Goal: Transaction & Acquisition: Obtain resource

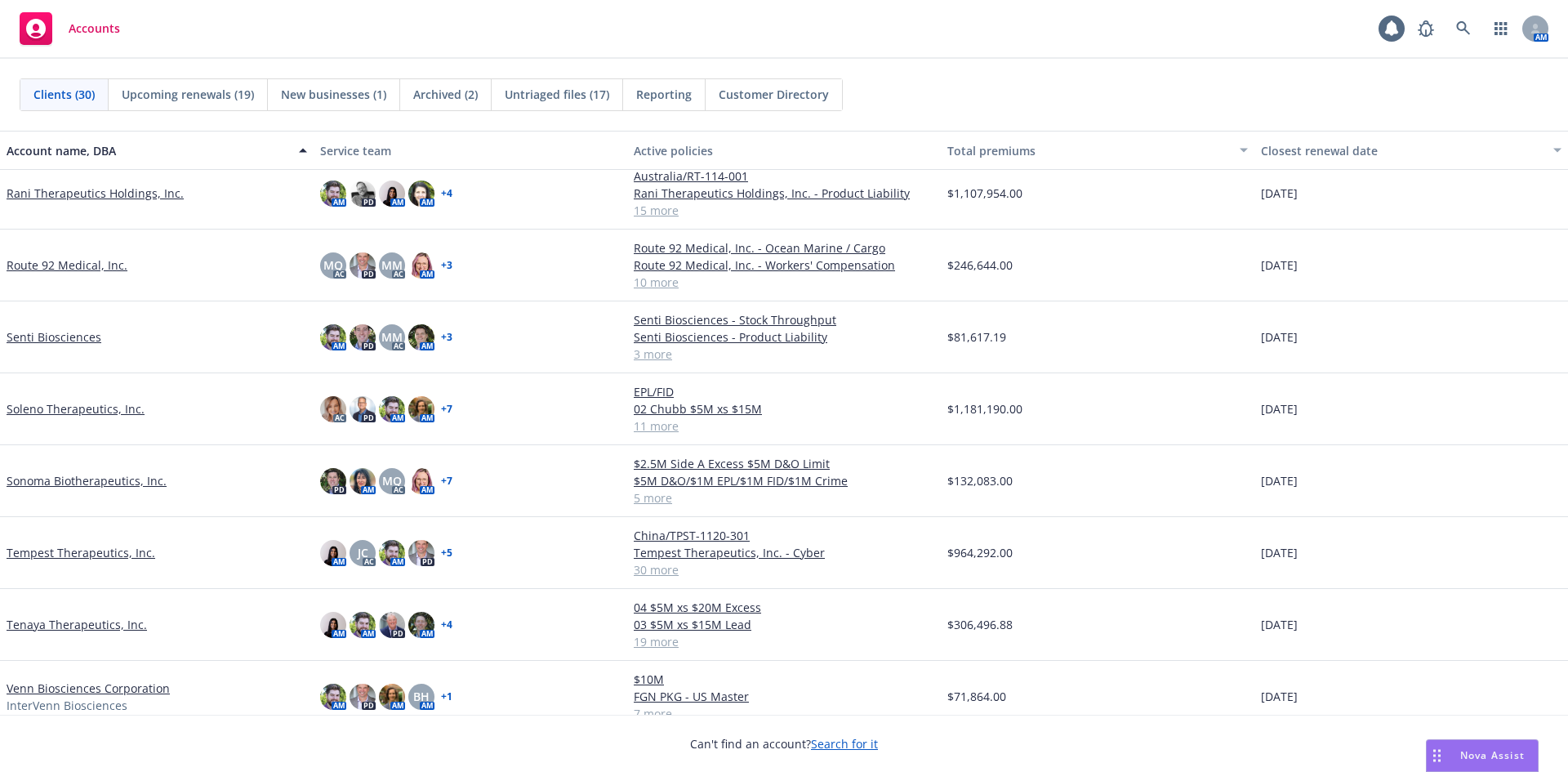
scroll to position [1474, 0]
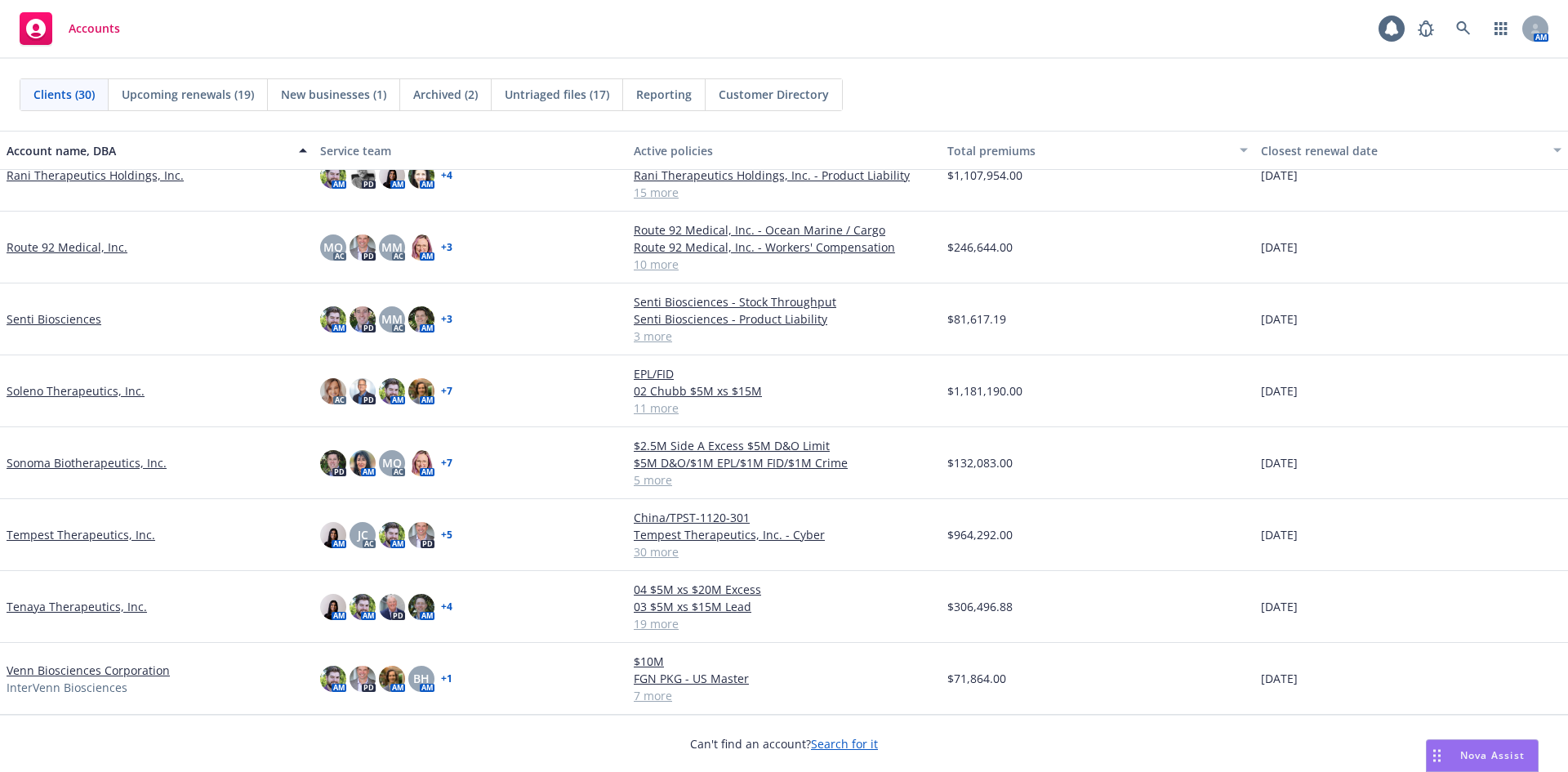
click at [108, 251] on link "Route 92 Medical, Inc." at bounding box center [67, 246] width 121 height 17
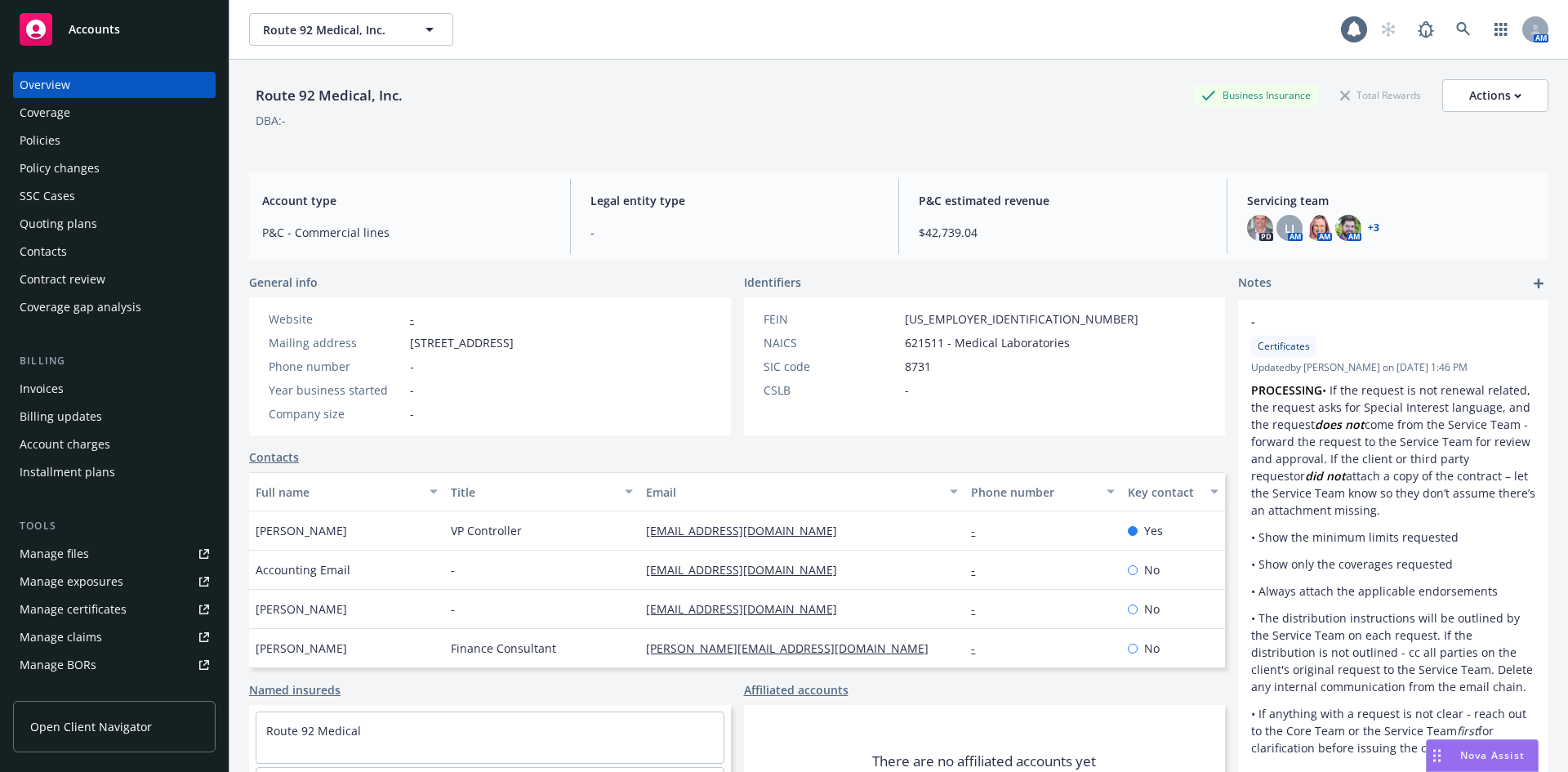
click at [85, 553] on div "Manage files" at bounding box center [54, 553] width 69 height 27
click at [35, 132] on div "Policies" at bounding box center [39, 140] width 40 height 27
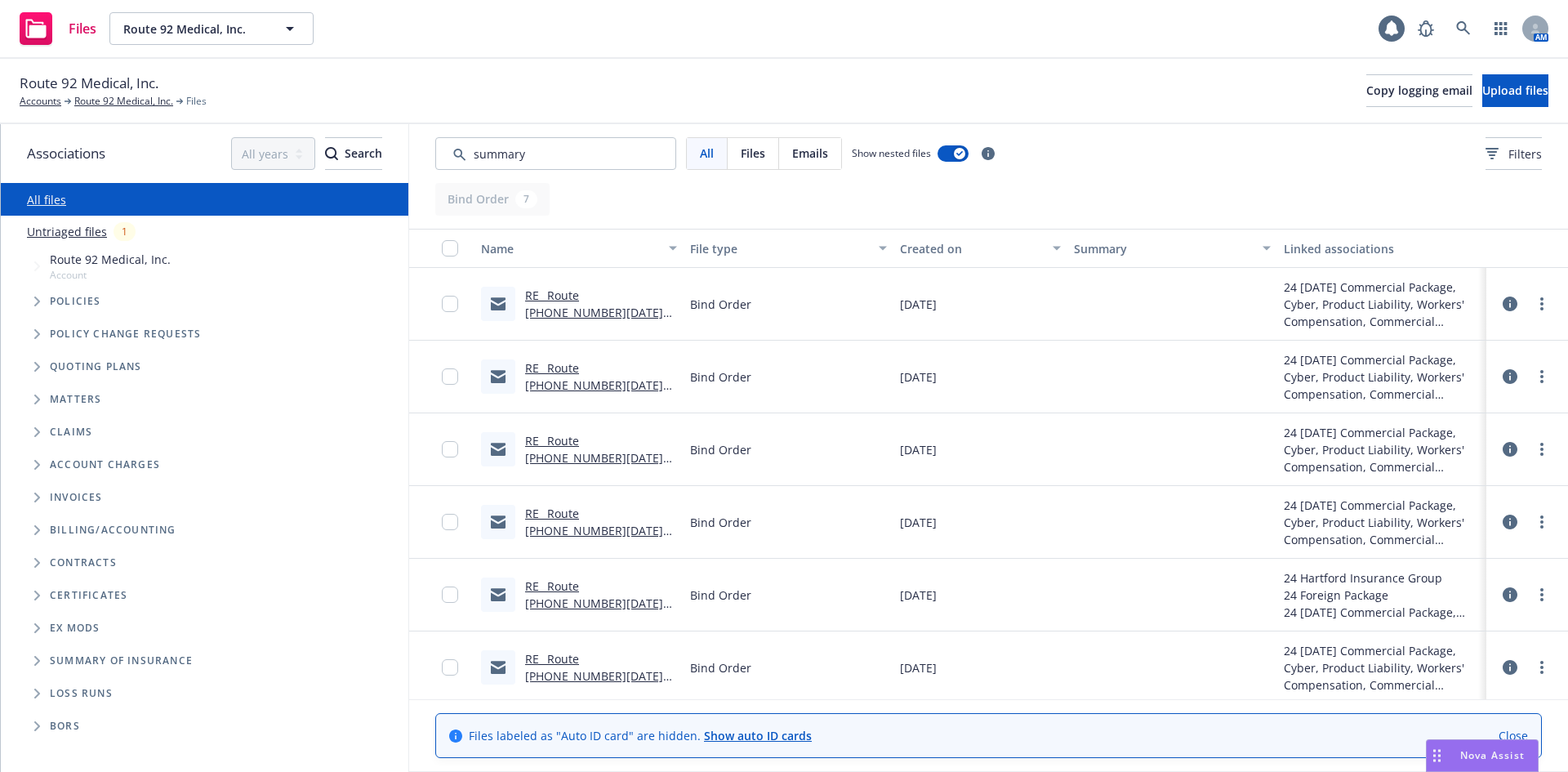
type input "summary"
